Goal: Communication & Community: Answer question/provide support

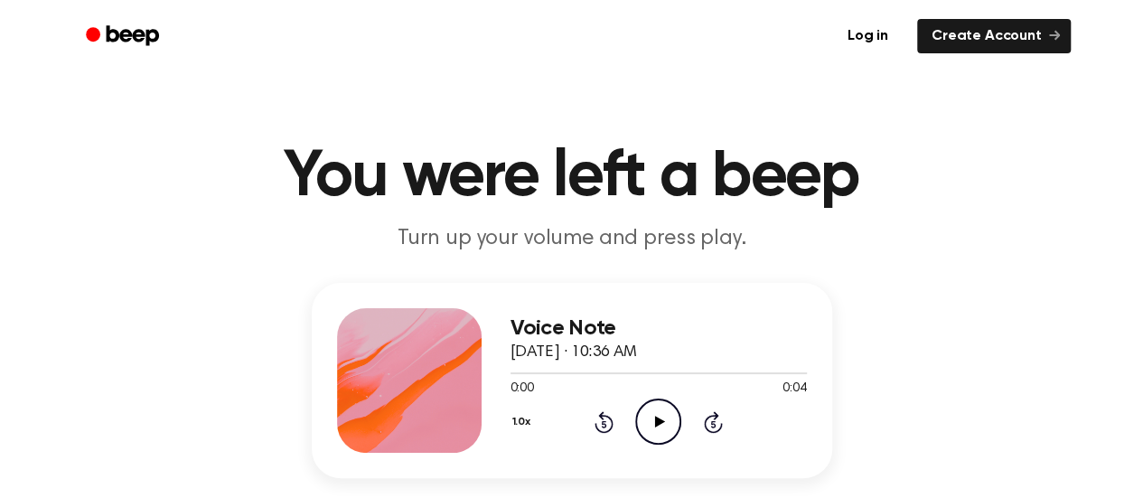
click at [656, 416] on icon "Play Audio" at bounding box center [658, 421] width 46 height 46
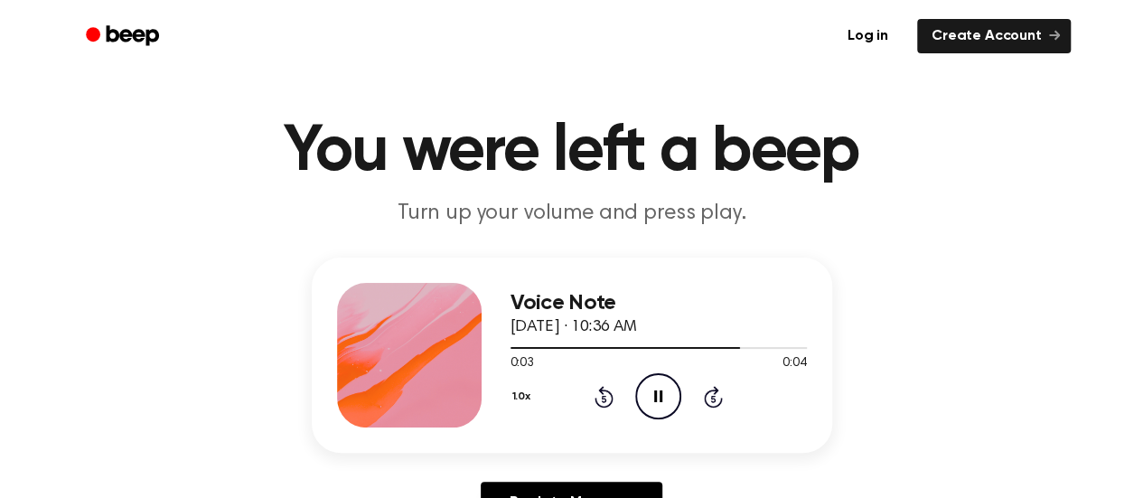
scroll to position [142, 0]
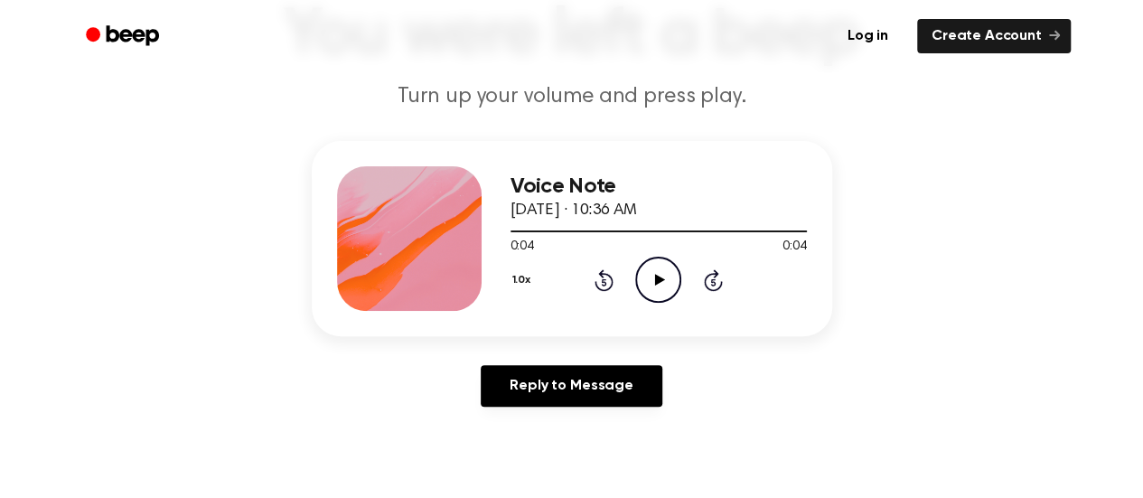
click at [425, 429] on main "You were left a beep Turn up your volume and press play. Voice Note September 1…" at bounding box center [571, 415] width 1143 height 1114
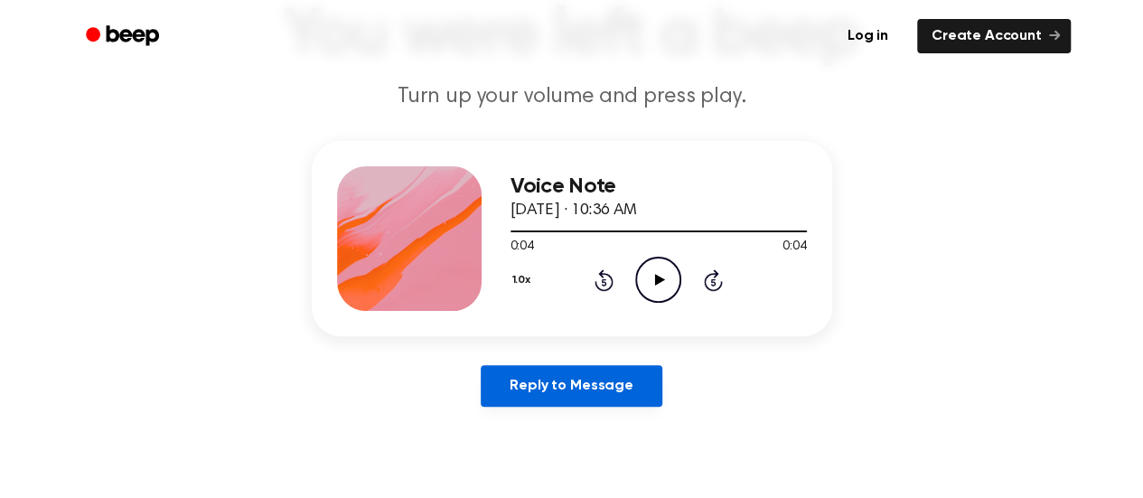
click at [560, 398] on link "Reply to Message" at bounding box center [571, 386] width 181 height 42
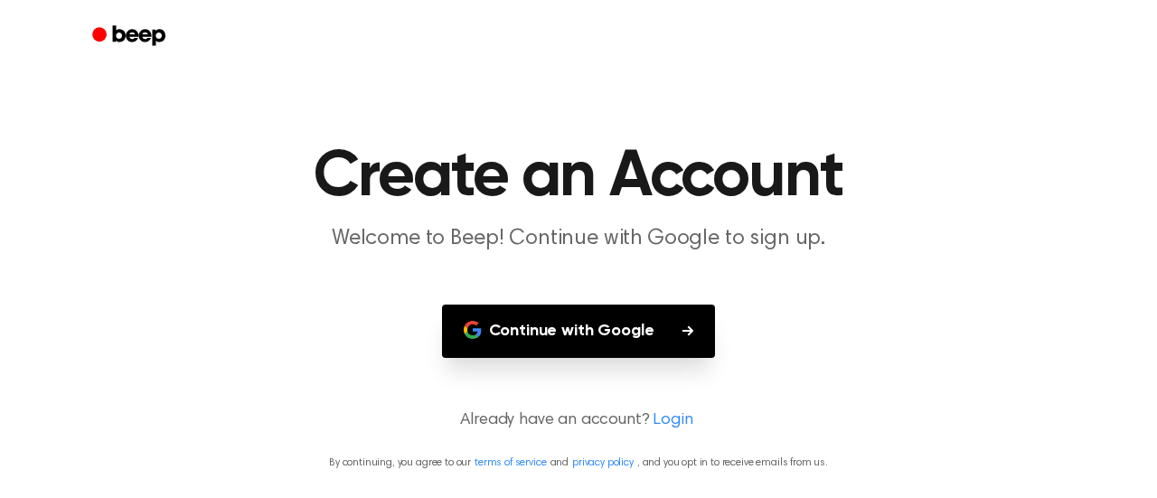
click at [593, 353] on button "Continue with Google" at bounding box center [579, 331] width 274 height 53
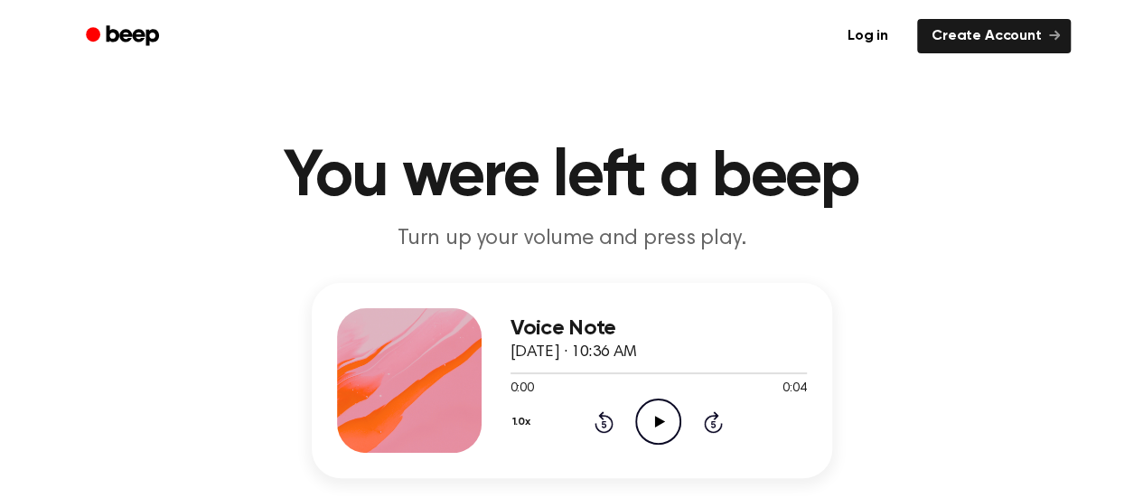
click at [661, 418] on icon "Play Audio" at bounding box center [658, 421] width 46 height 46
click at [152, 191] on h1 "You were left a beep" at bounding box center [571, 177] width 925 height 65
